Goal: Find specific page/section: Find specific page/section

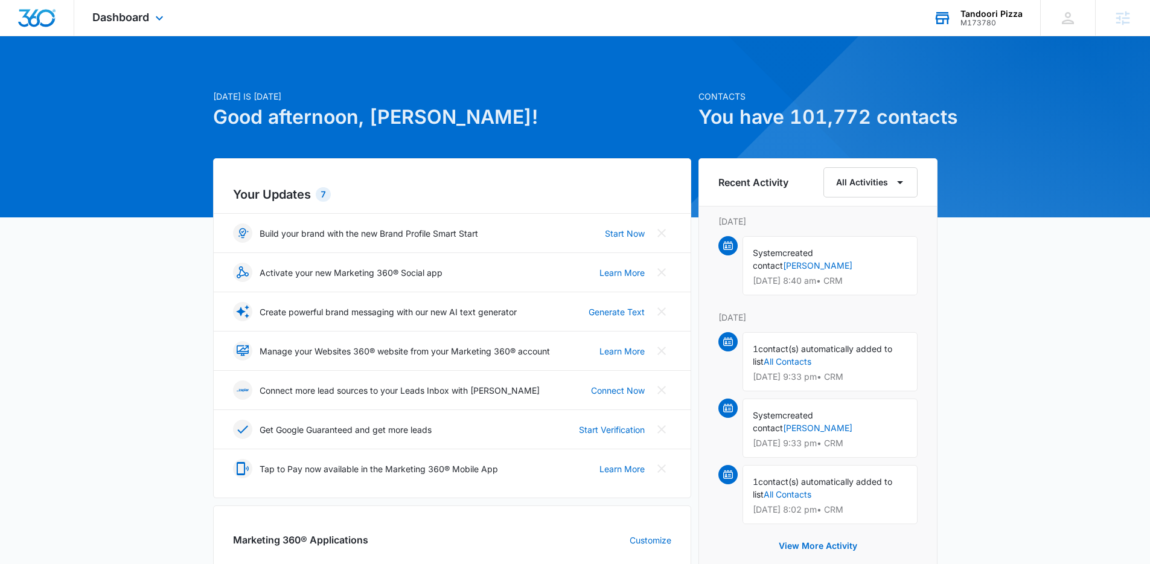
click at [979, 10] on div "Tandoori Pizza" at bounding box center [992, 14] width 62 height 10
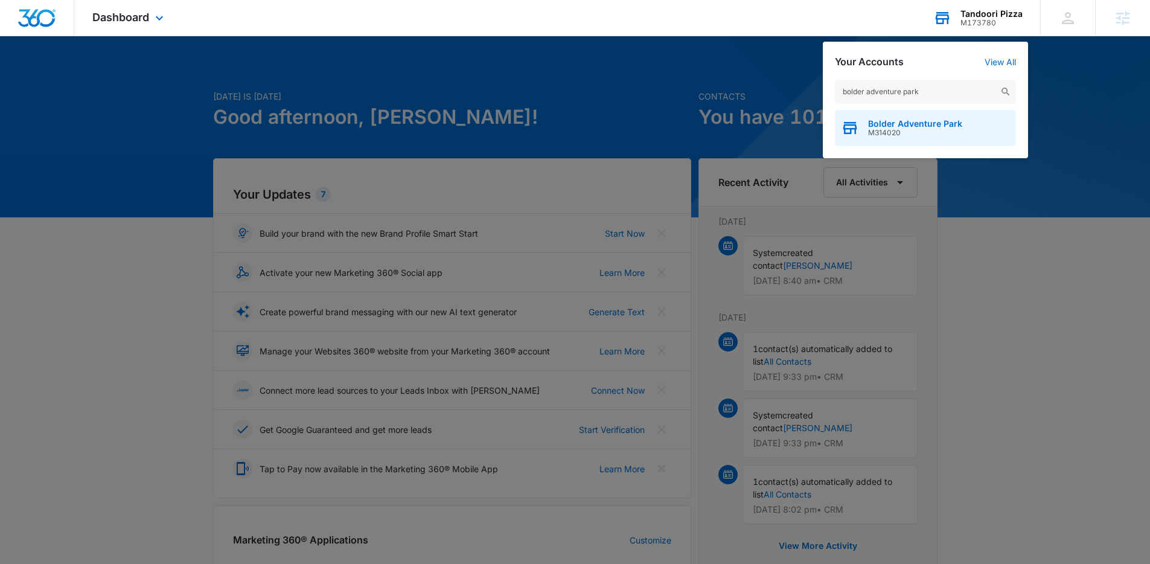
type input "bolder adventure park"
click at [880, 141] on div "Bolder Adventure Park M314020" at bounding box center [925, 128] width 181 height 36
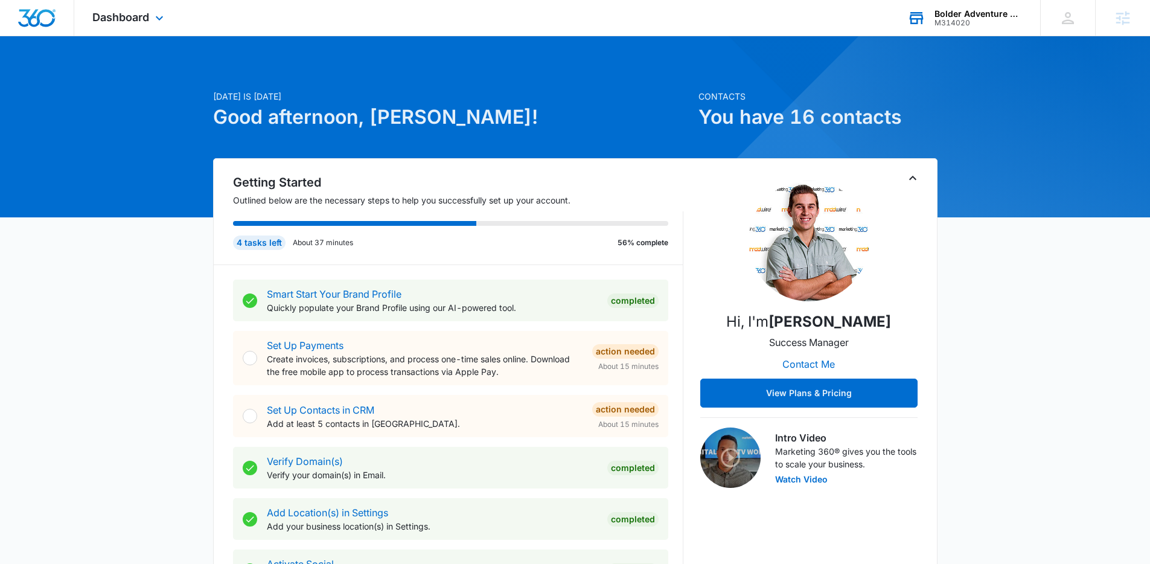
click at [141, 24] on div "Dashboard Apps Reputation Forms CRM Email Social Payments POS Content Ads Intel…" at bounding box center [129, 18] width 111 height 36
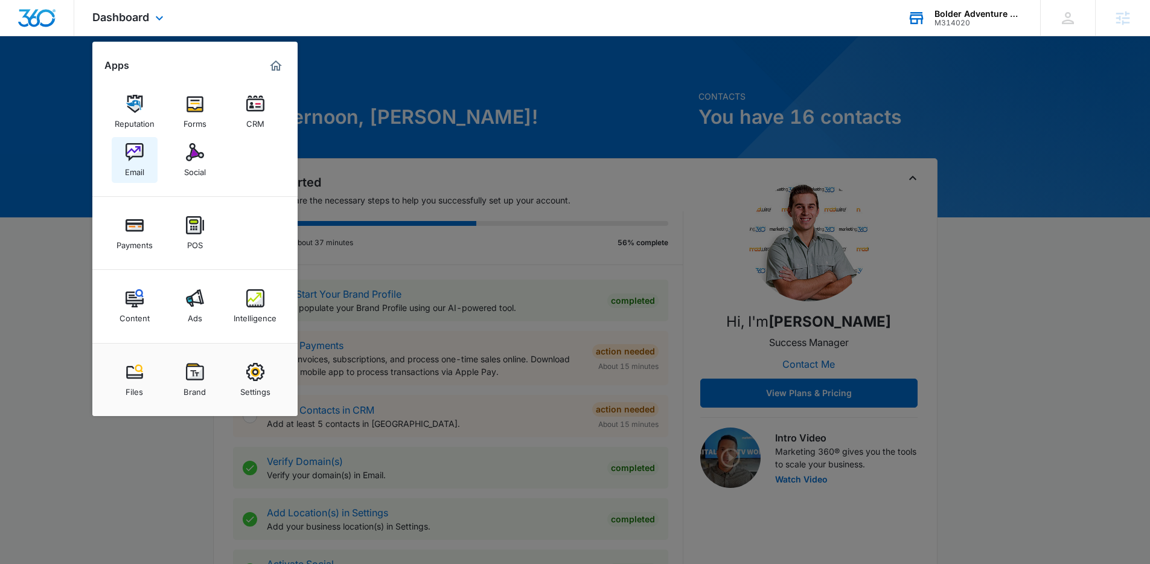
click at [150, 167] on link "Email" at bounding box center [135, 160] width 46 height 46
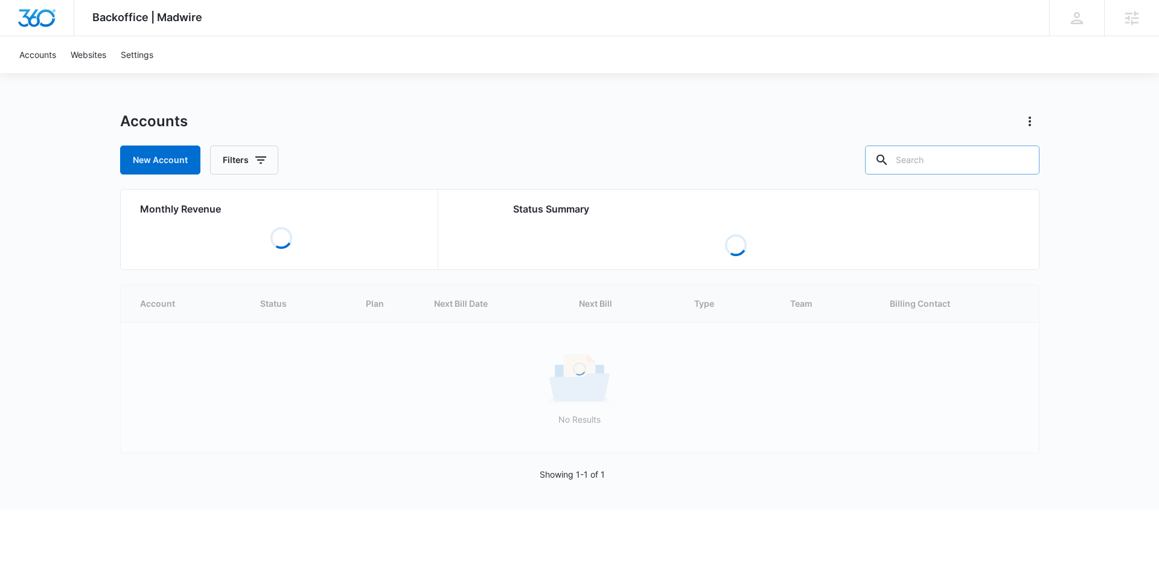
click at [986, 165] on input "text" at bounding box center [952, 160] width 175 height 29
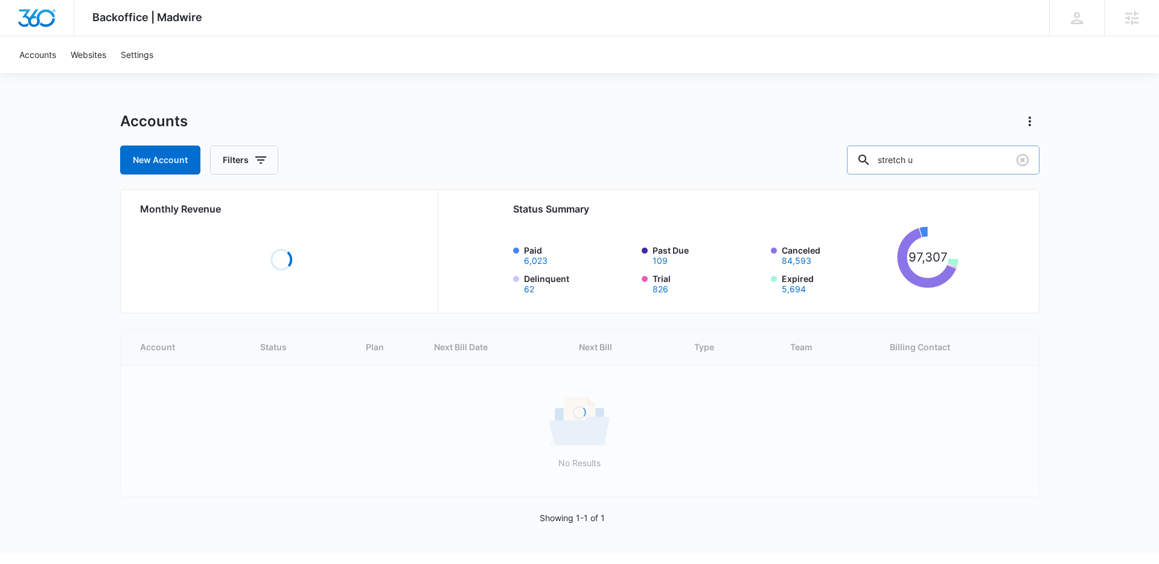
type input "stretch u"
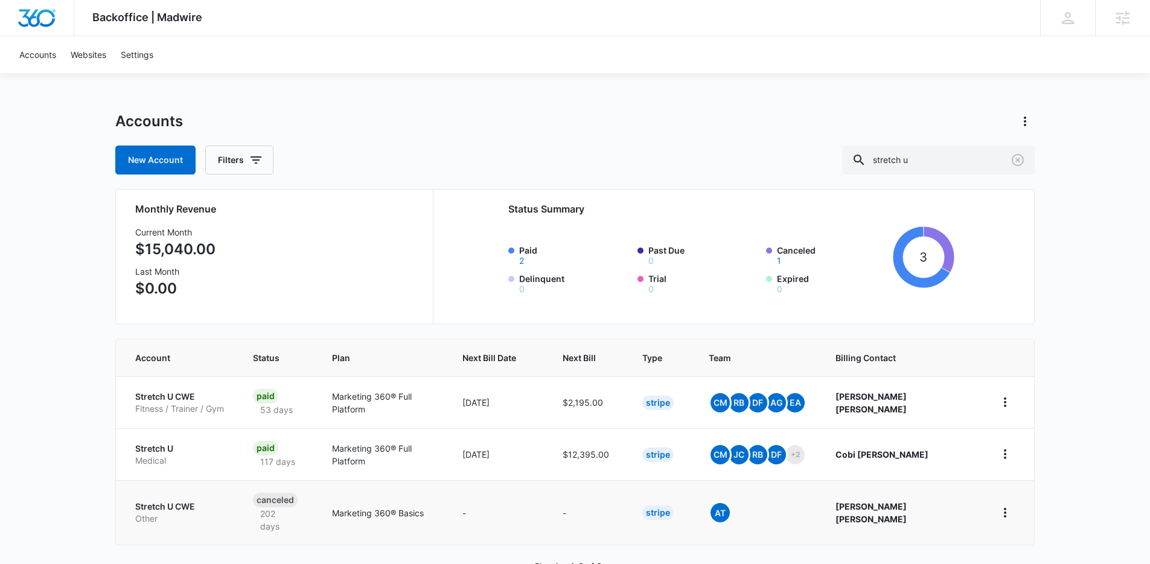
click at [170, 501] on p "Stretch U CWE" at bounding box center [179, 507] width 89 height 12
click at [193, 389] on td "Stretch U CWE Fitness / Trainer / Gym" at bounding box center [177, 402] width 123 height 52
click at [175, 397] on p "Stretch U CWE" at bounding box center [179, 397] width 89 height 12
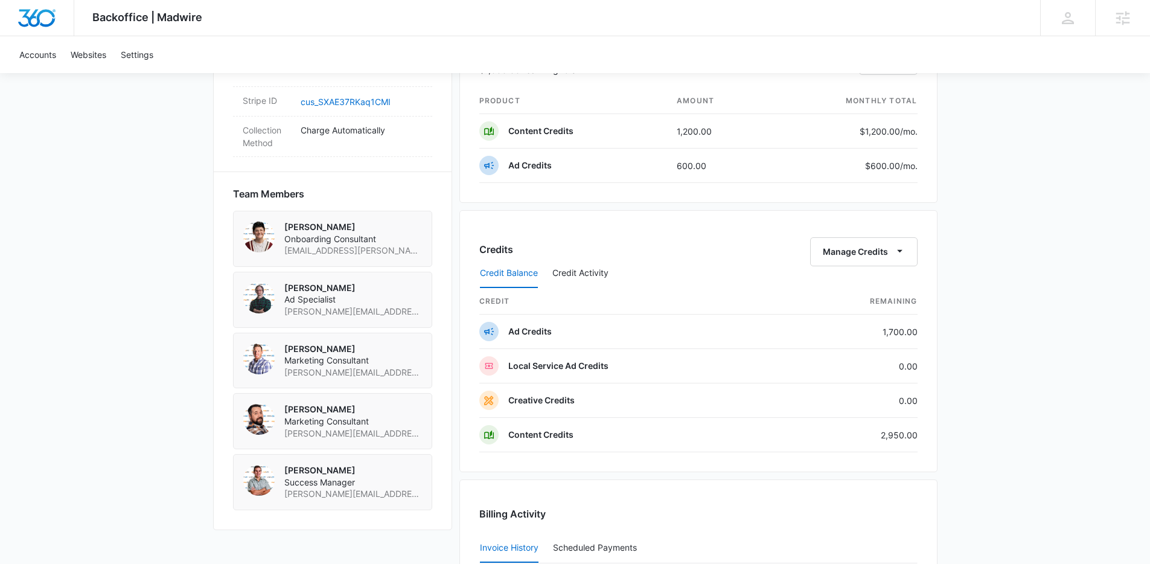
scroll to position [768, 0]
